Goal: Navigation & Orientation: Go to known website

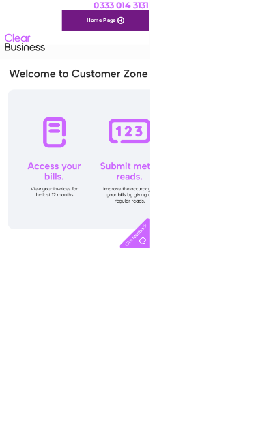
scroll to position [0, 2]
click at [93, 229] on div at bounding box center [220, 272] width 417 height 239
click at [215, 29] on link "Home Page" at bounding box center [180, 34] width 149 height 35
click at [102, 230] on div at bounding box center [222, 272] width 417 height 239
click at [85, 232] on div at bounding box center [222, 272] width 417 height 239
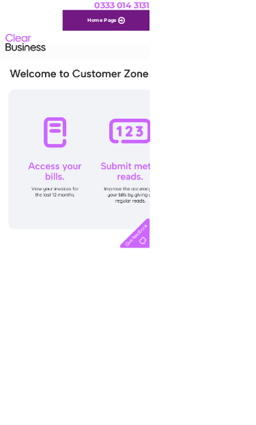
click at [93, 232] on div at bounding box center [222, 272] width 417 height 239
click at [201, 40] on link "Home Page" at bounding box center [181, 34] width 149 height 35
